Goal: Obtain resource: Download file/media

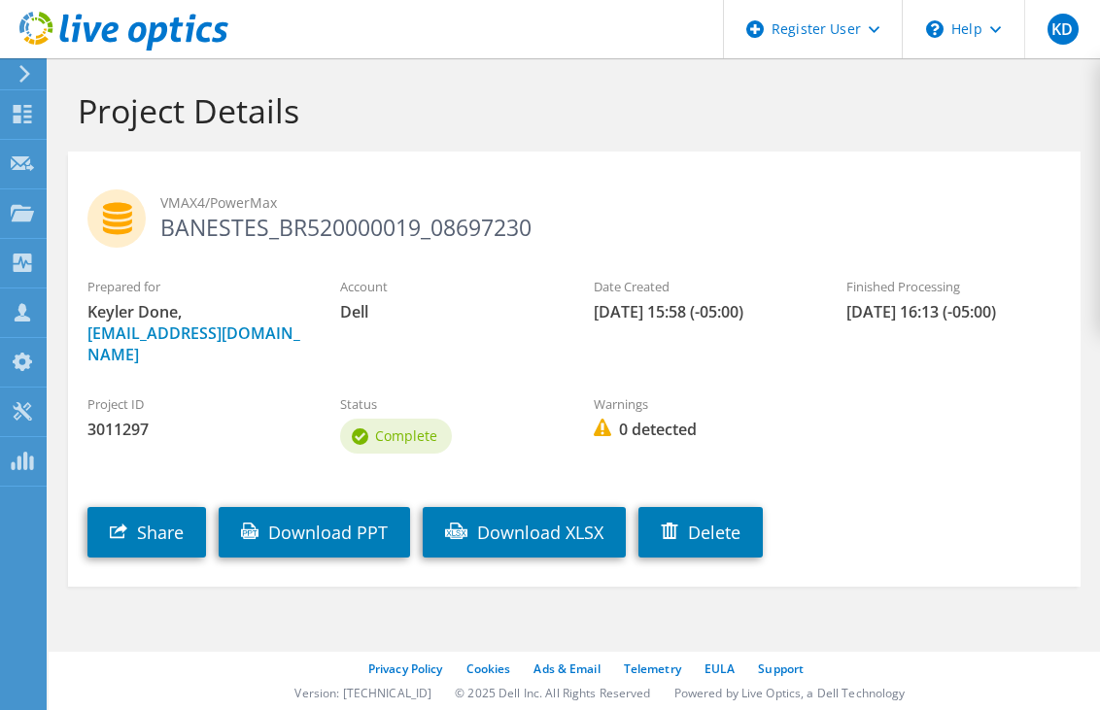
click at [120, 419] on span "3011297" at bounding box center [194, 429] width 214 height 21
copy span "3011297"
click at [157, 423] on div "Project ID 3011297" at bounding box center [194, 417] width 253 height 65
click at [311, 507] on link "Download PPT" at bounding box center [314, 532] width 191 height 51
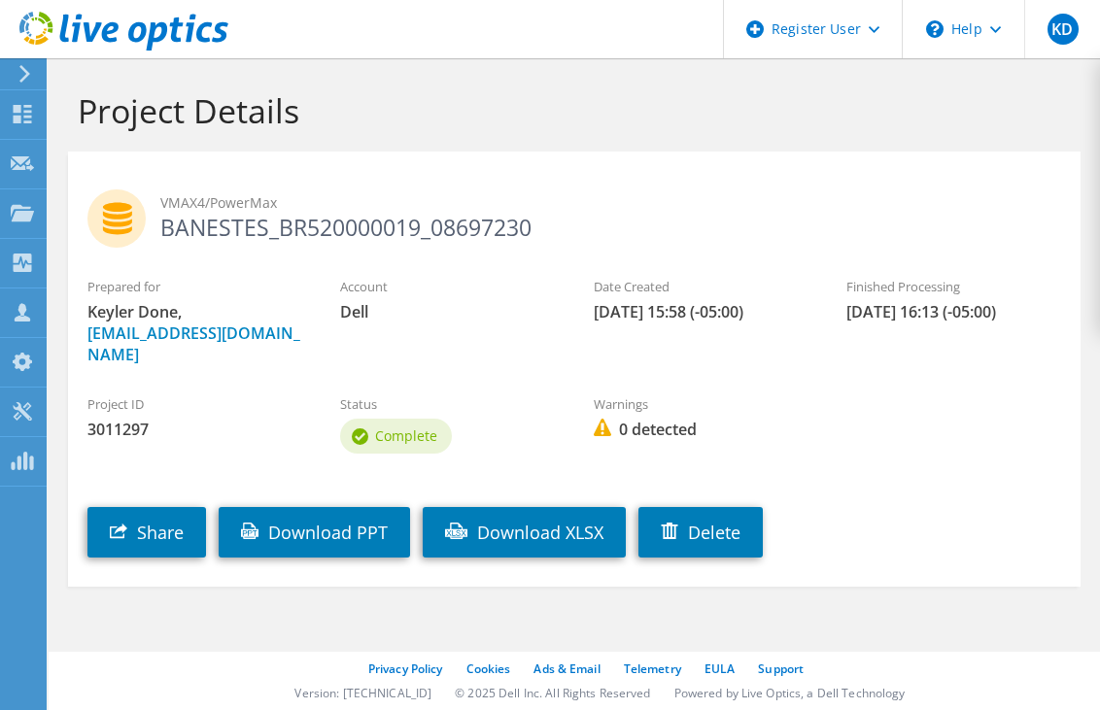
click at [544, 217] on h2 "VMAX4/PowerMax BANESTES_BR520000019_08697230" at bounding box center [573, 213] width 973 height 49
click at [19, 73] on icon at bounding box center [24, 73] width 15 height 17
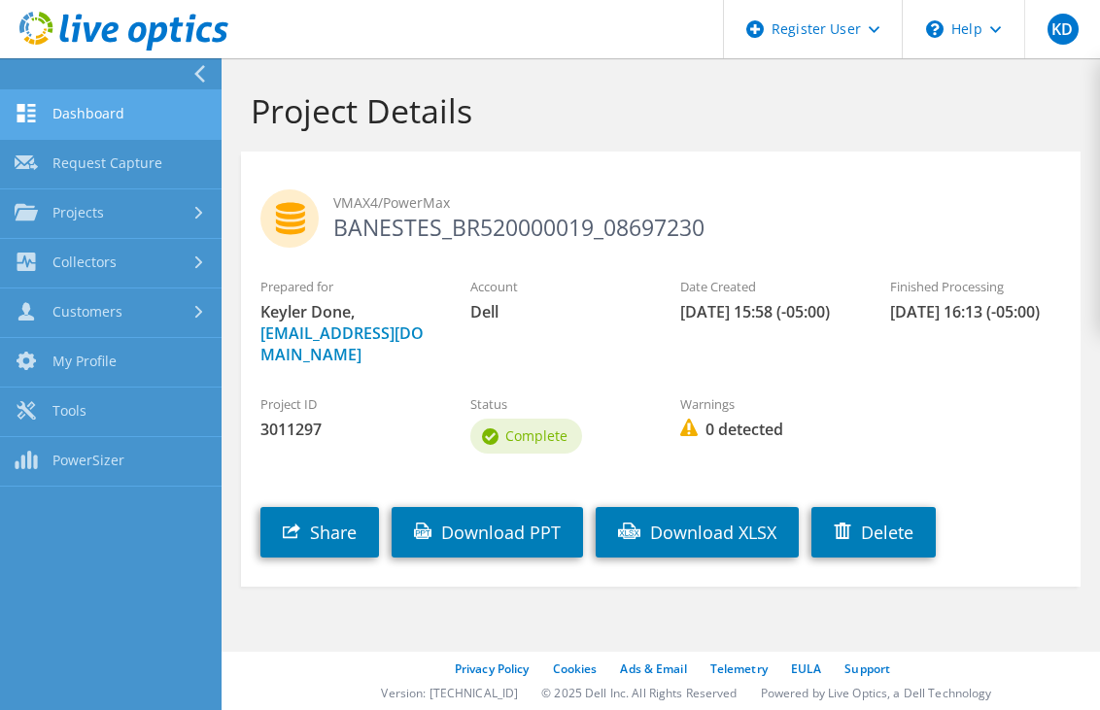
click at [99, 115] on link "Dashboard" at bounding box center [110, 115] width 221 height 50
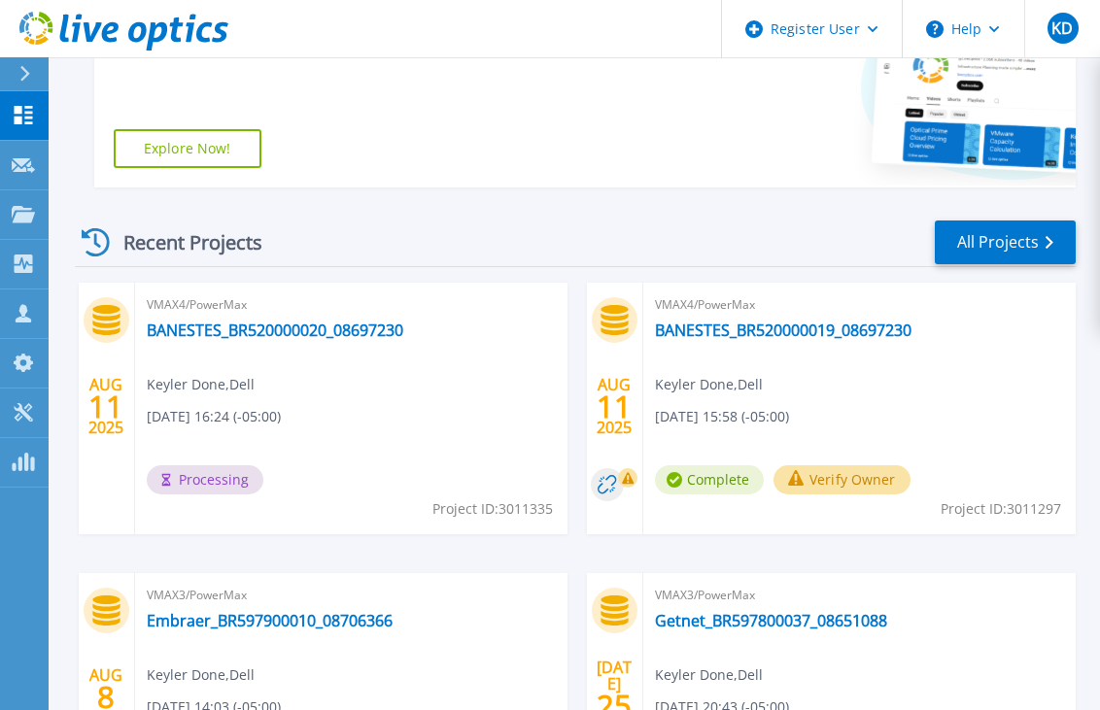
scroll to position [427, 0]
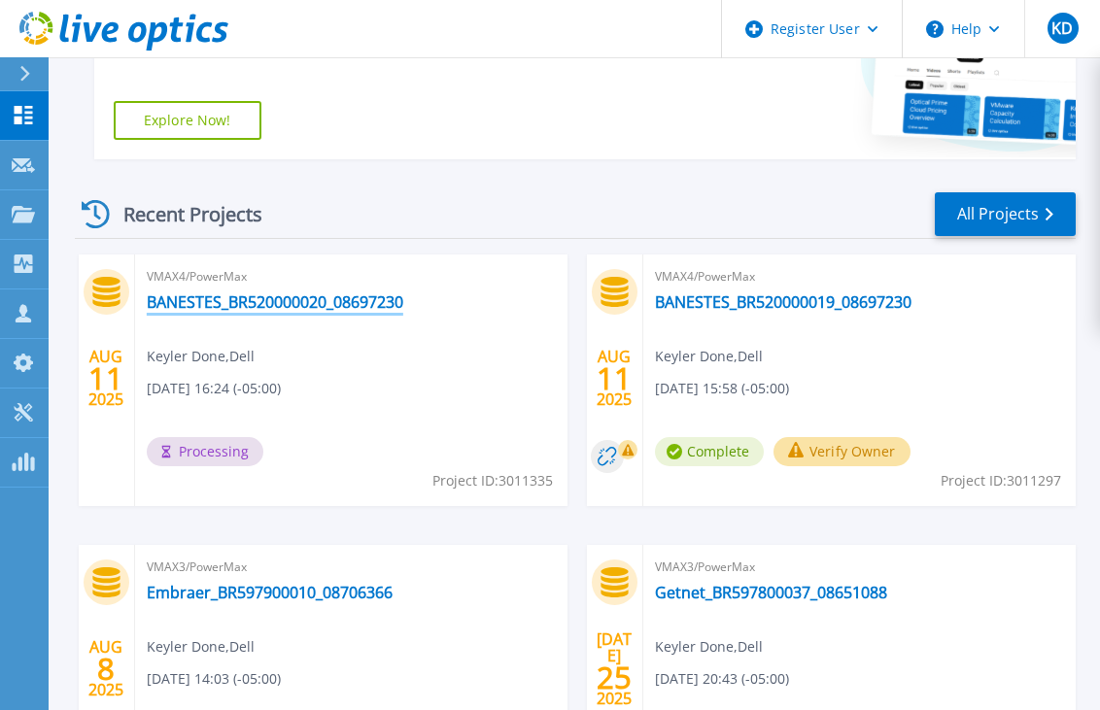
click at [297, 298] on link "BANESTES_BR520000020_08697230" at bounding box center [275, 301] width 256 height 19
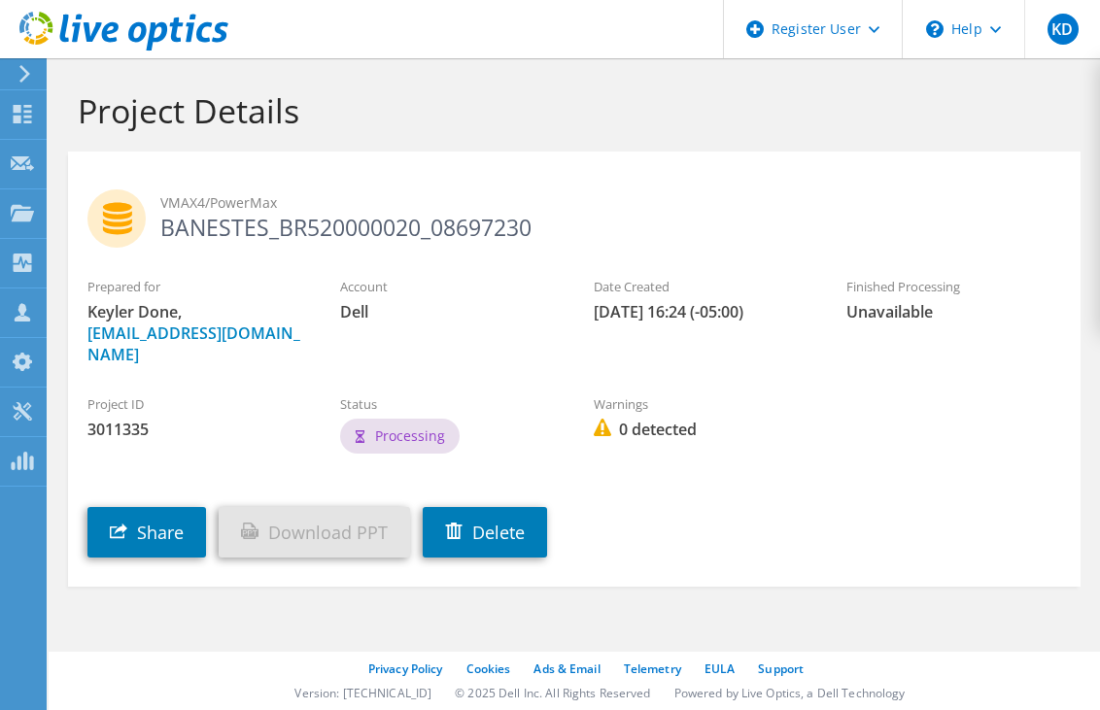
click at [110, 419] on span "3011335" at bounding box center [194, 429] width 214 height 21
copy span "3011335"
click at [743, 515] on div "Share Download PPT [GEOGRAPHIC_DATA]" at bounding box center [593, 517] width 1051 height 99
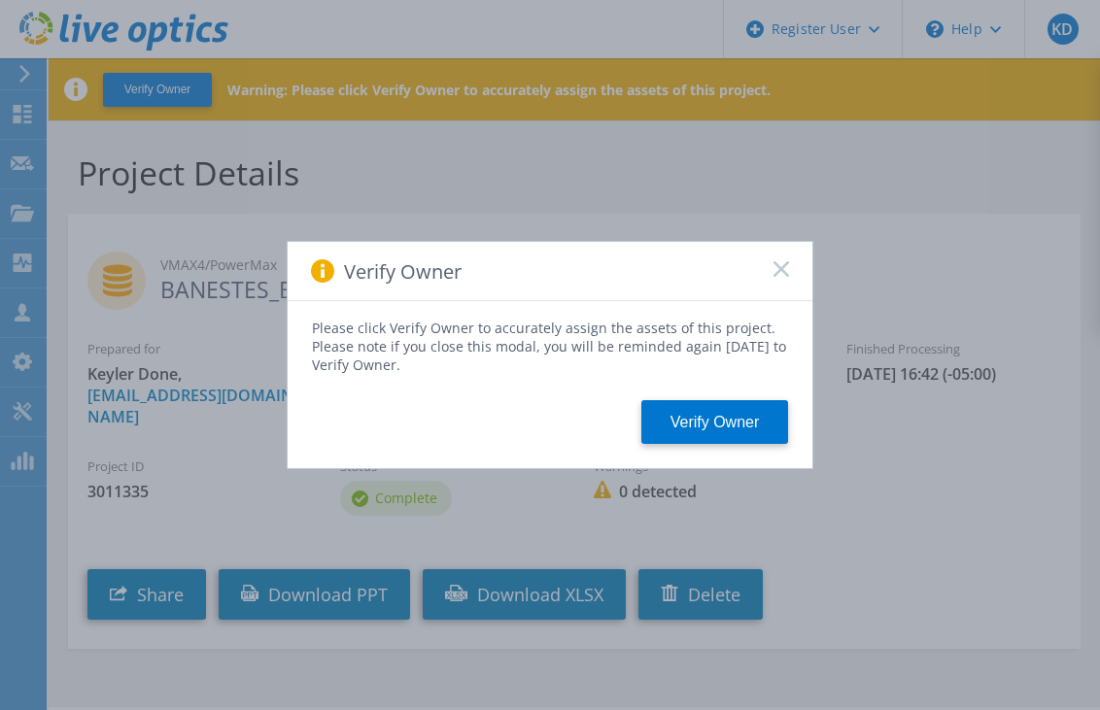
click at [777, 269] on icon at bounding box center [781, 269] width 16 height 16
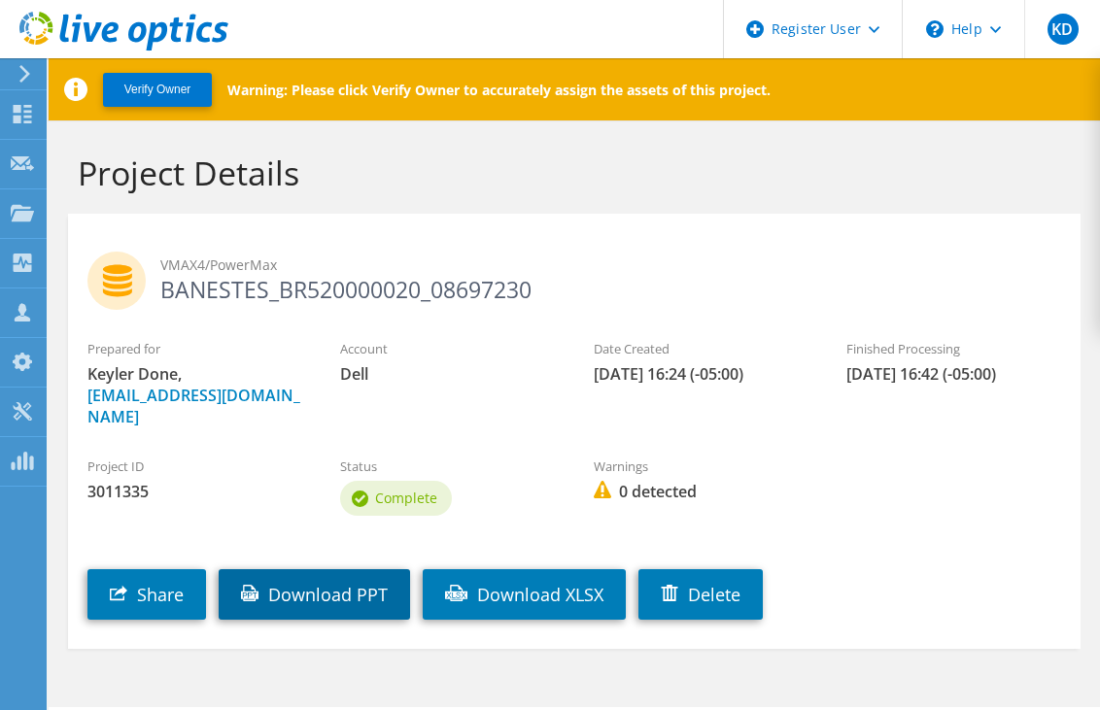
click at [361, 569] on link "Download PPT" at bounding box center [314, 594] width 191 height 51
click at [438, 223] on div "VMAX4/PowerMax BANESTES_BR520000020_08697230" at bounding box center [574, 276] width 1012 height 106
